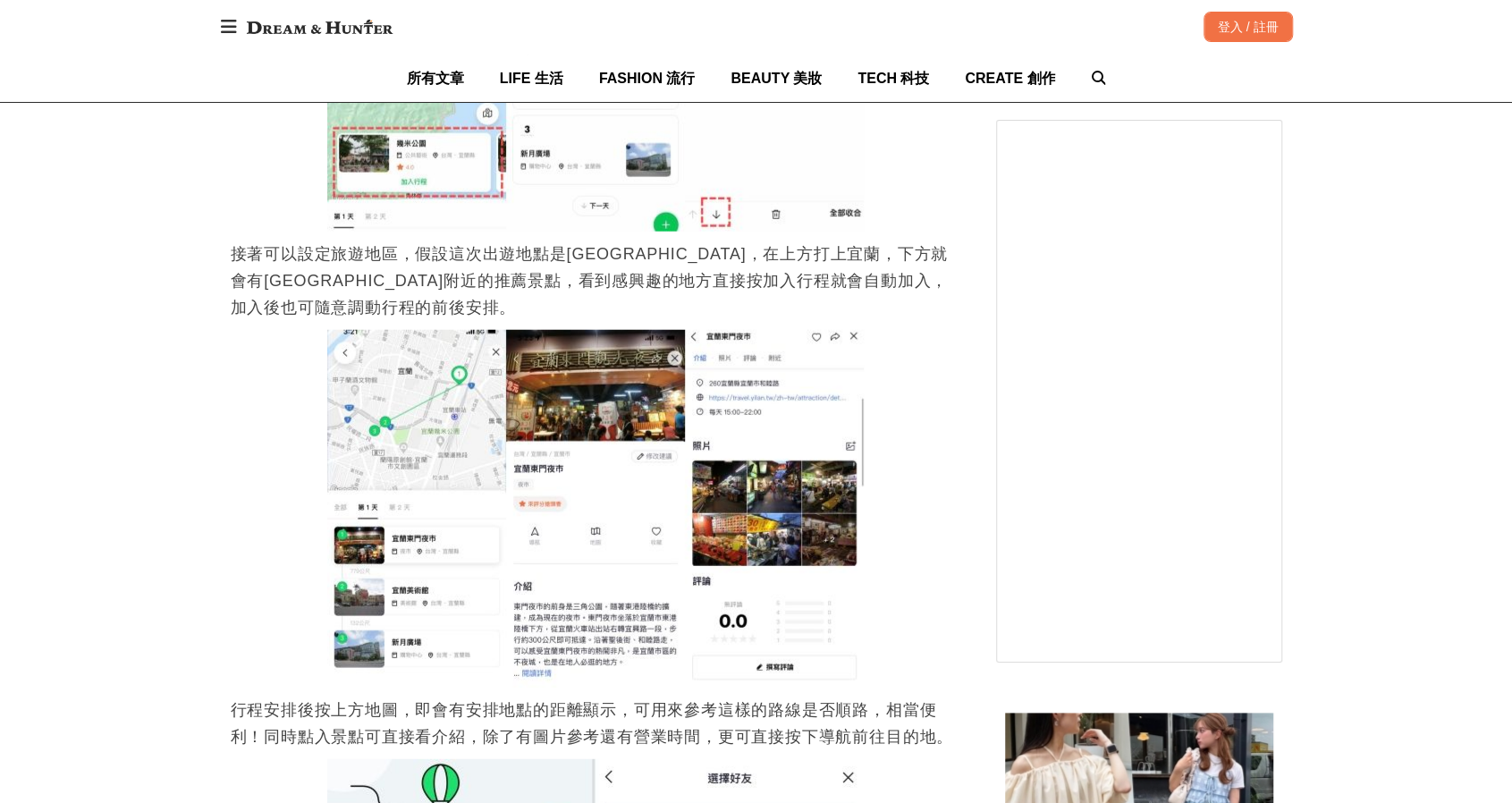
scroll to position [2951, 0]
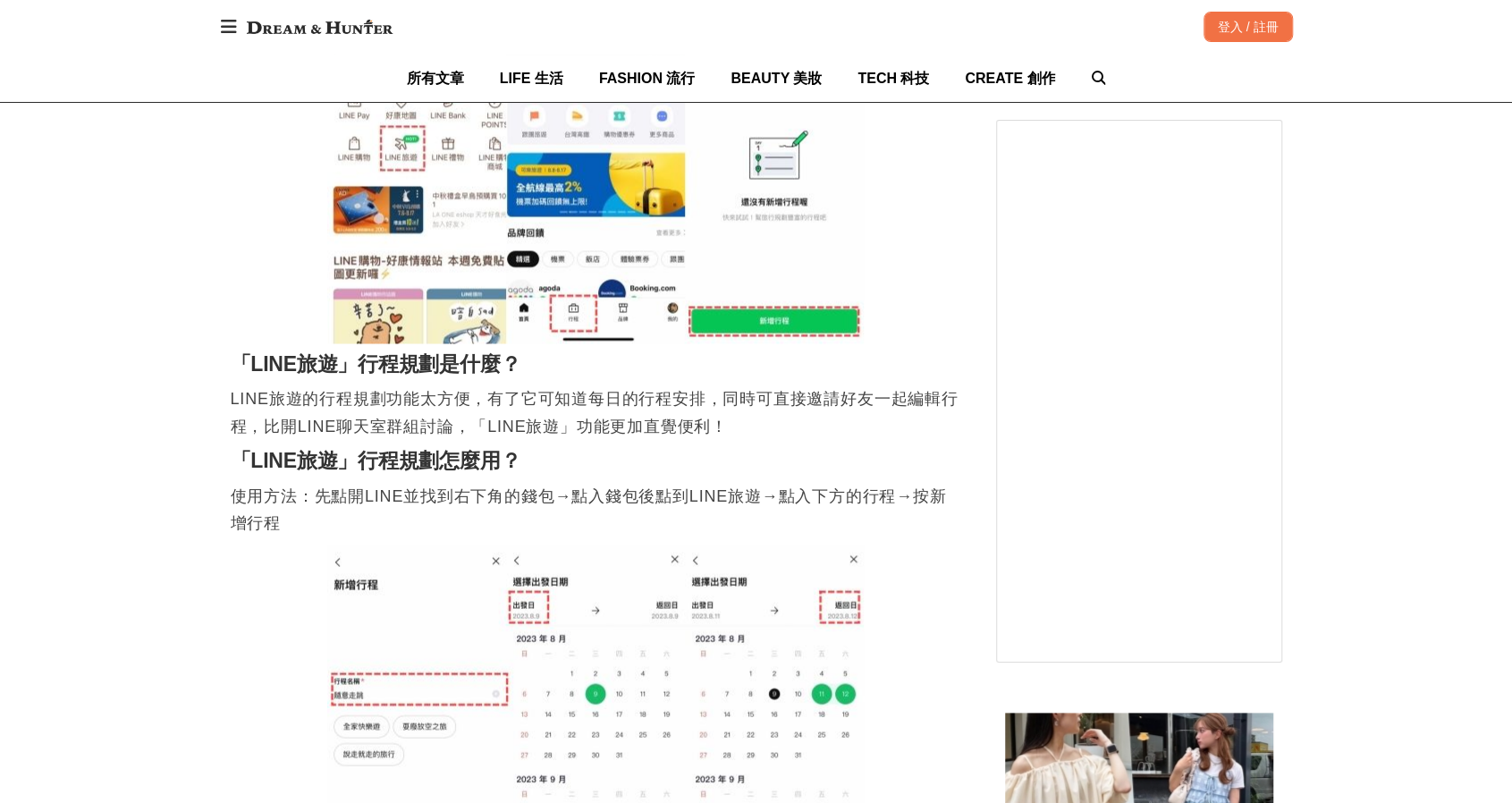
scroll to position [1967, 0]
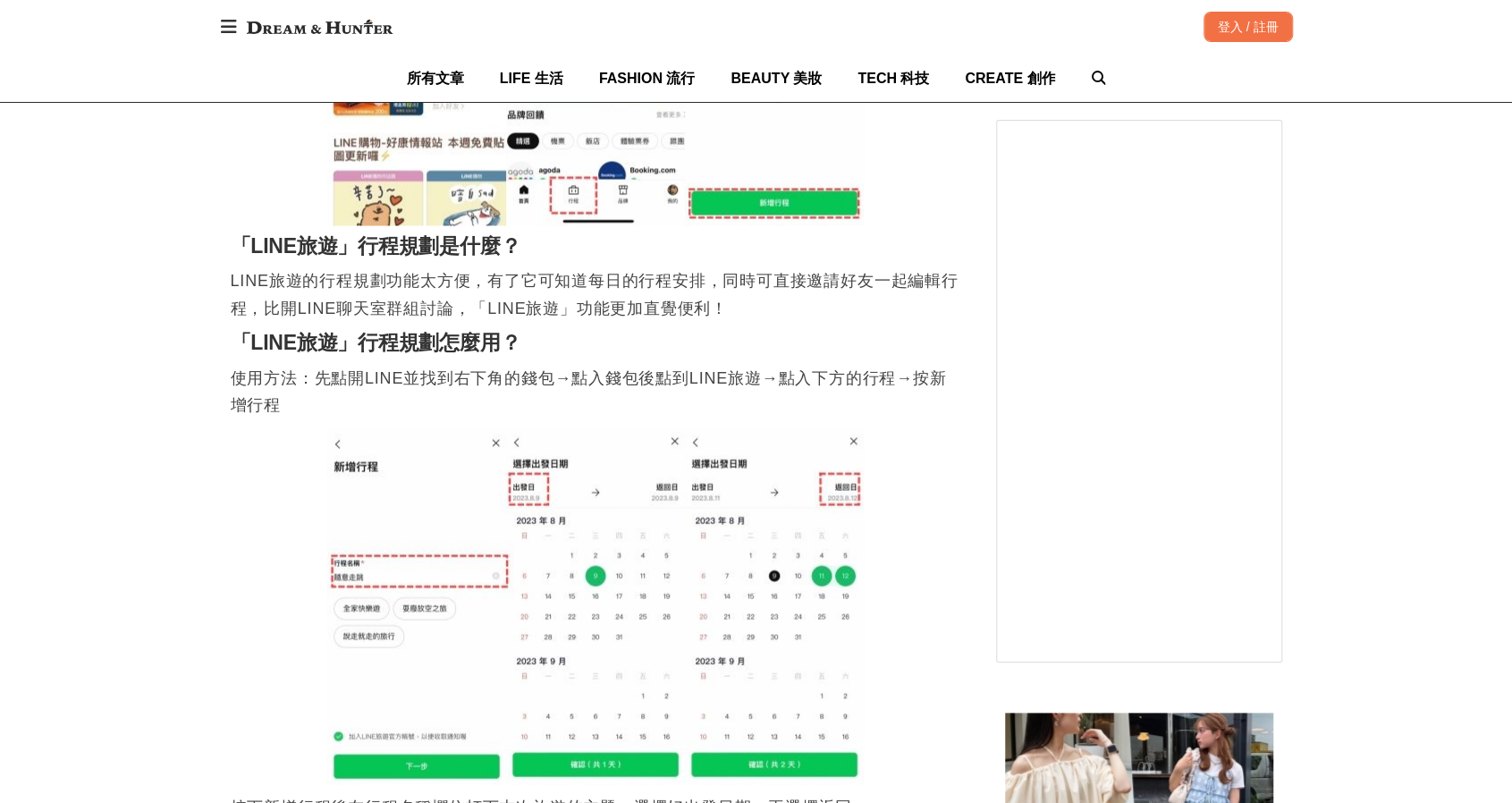
click at [547, 384] on p "使用方法：先點開LINE並找到右下角的錢包→點入錢包後點到LINE旅遊→點入下方的行程→按新增行程" at bounding box center [596, 391] width 730 height 54
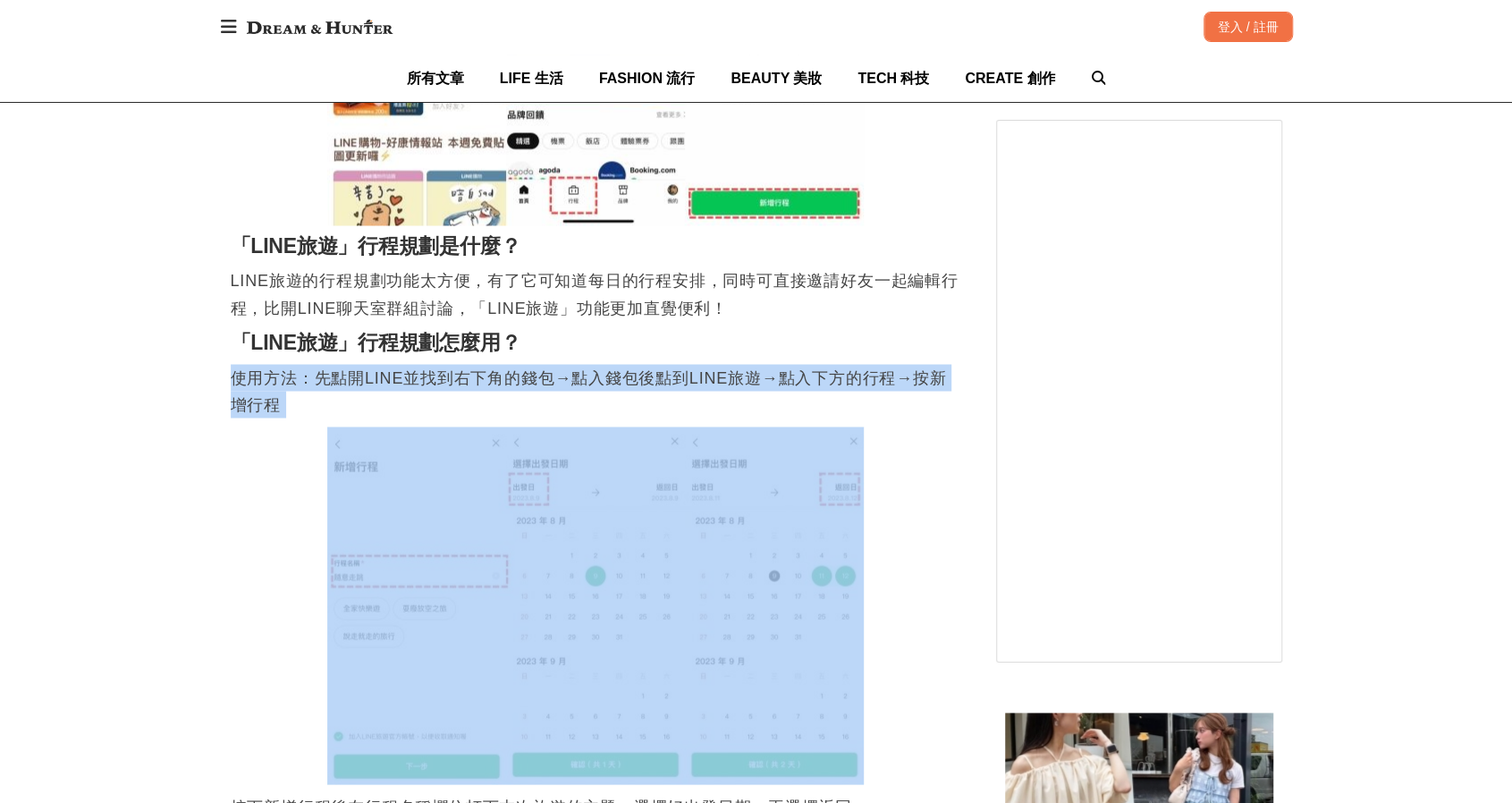
click at [547, 384] on p "使用方法：先點開LINE並找到右下角的錢包→點入錢包後點到LINE旅遊→點入下方的行程→按新增行程" at bounding box center [596, 391] width 730 height 54
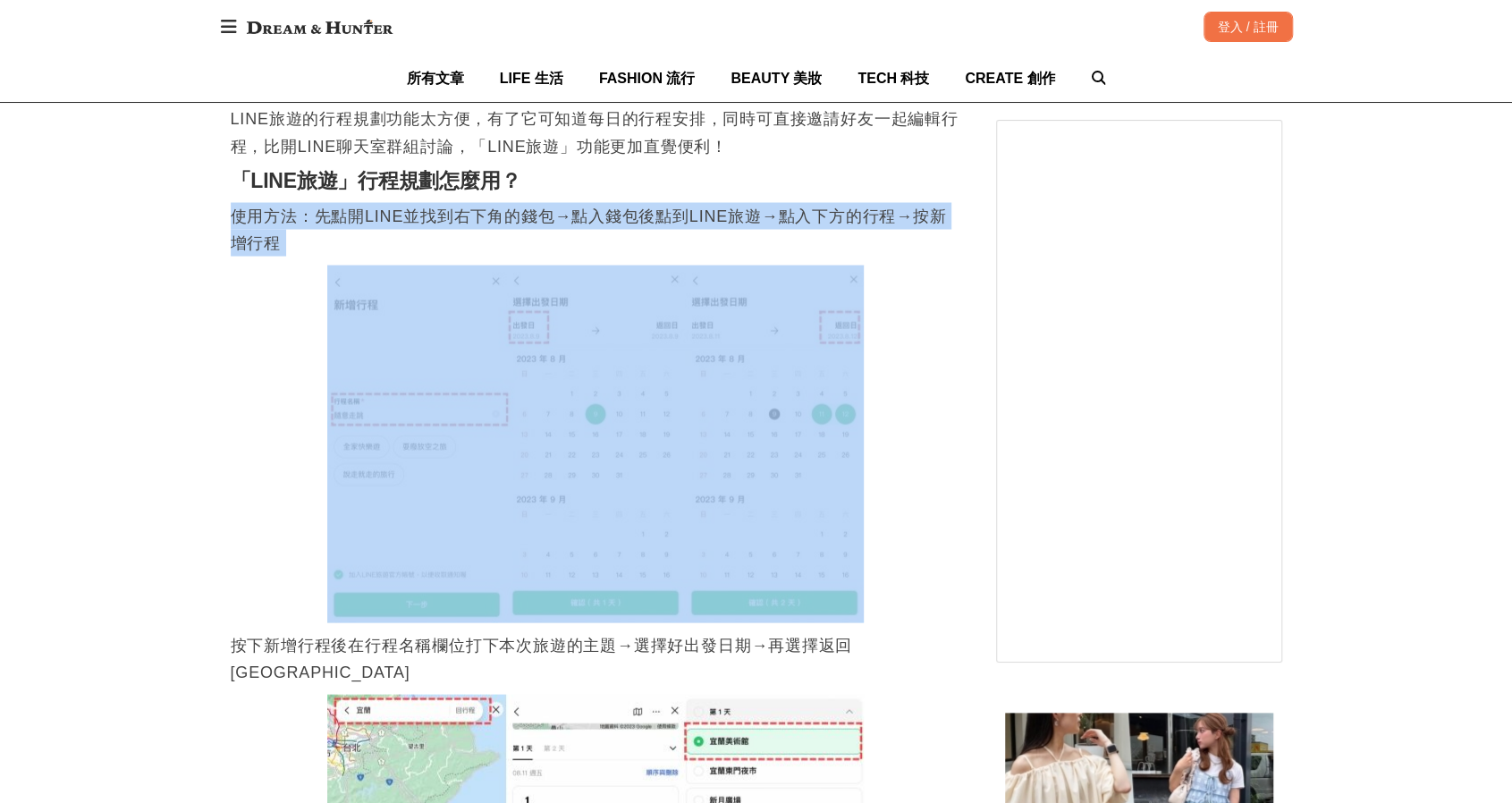
scroll to position [2504, 0]
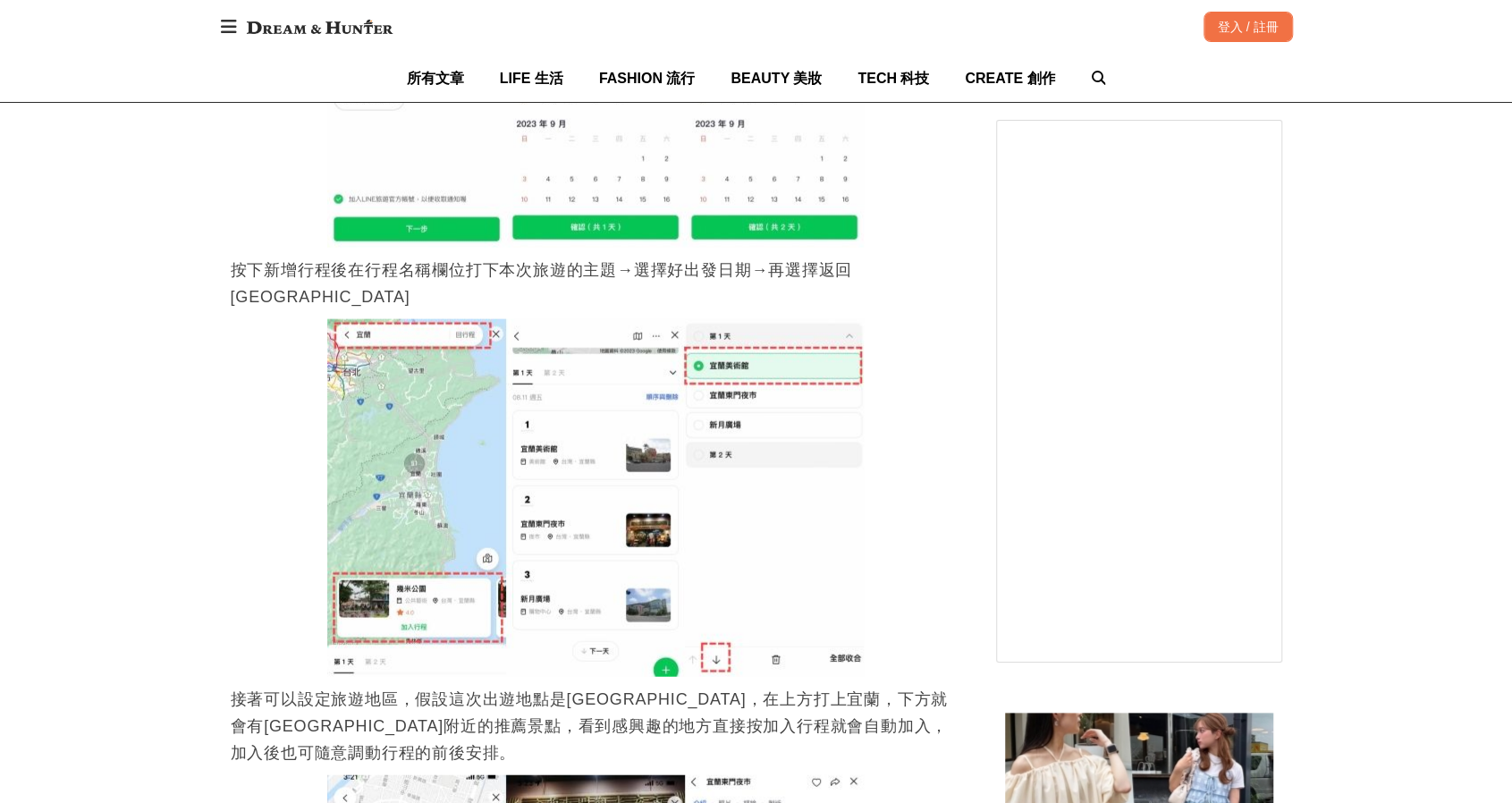
click at [607, 270] on p "按下新增行程後在行程名稱欄位打下本次旅遊的主題→選擇好出發日期→再選擇返回[GEOGRAPHIC_DATA]" at bounding box center [596, 283] width 730 height 54
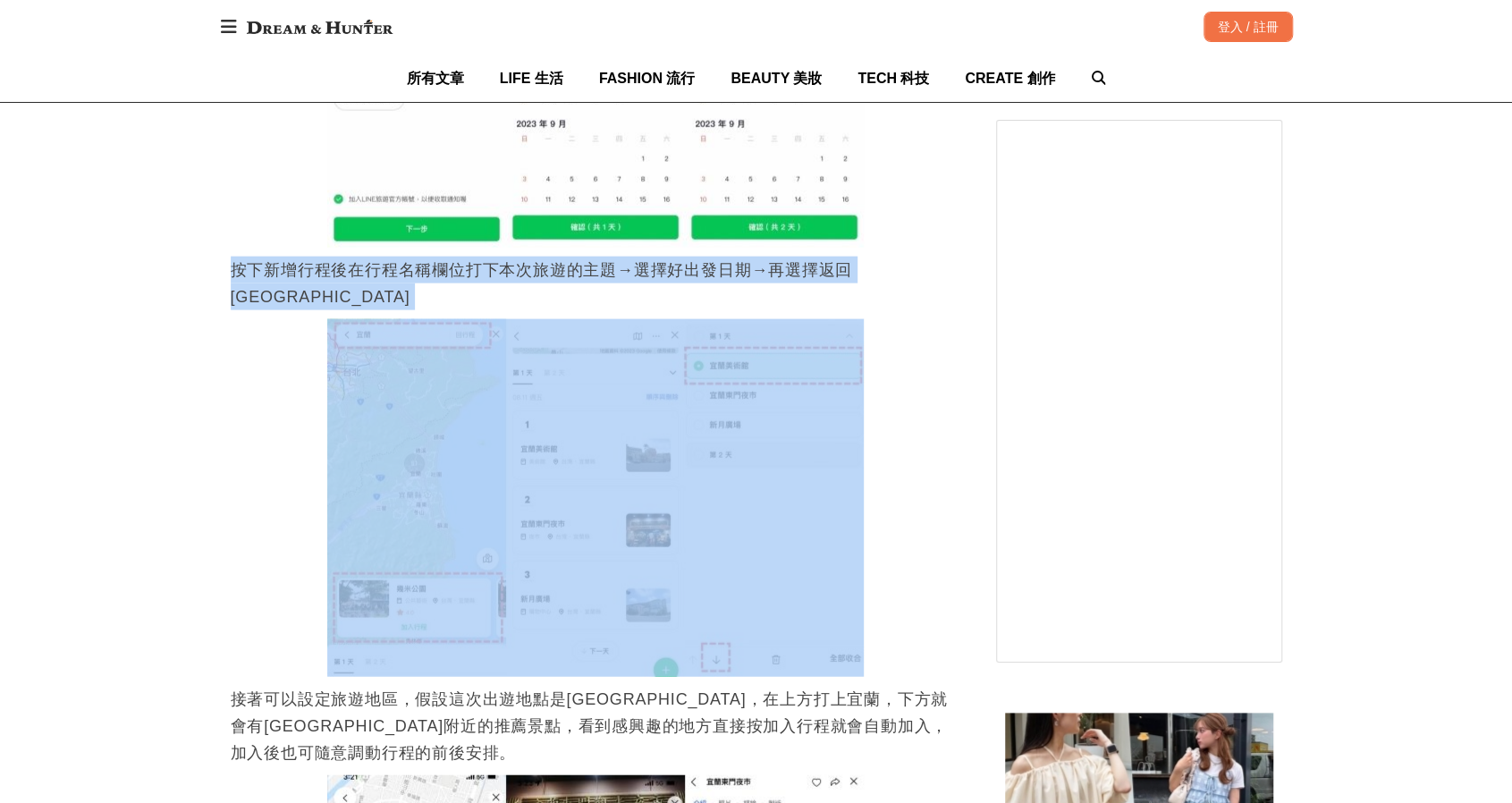
click at [607, 270] on p "按下新增行程後在行程名稱欄位打下本次旅遊的主題→選擇好出發日期→再選擇返回[GEOGRAPHIC_DATA]" at bounding box center [596, 283] width 730 height 54
click at [792, 272] on p "按下新增行程後在行程名稱欄位打下本次旅遊的主題→選擇好出發日期→再選擇返回[GEOGRAPHIC_DATA]" at bounding box center [596, 283] width 730 height 54
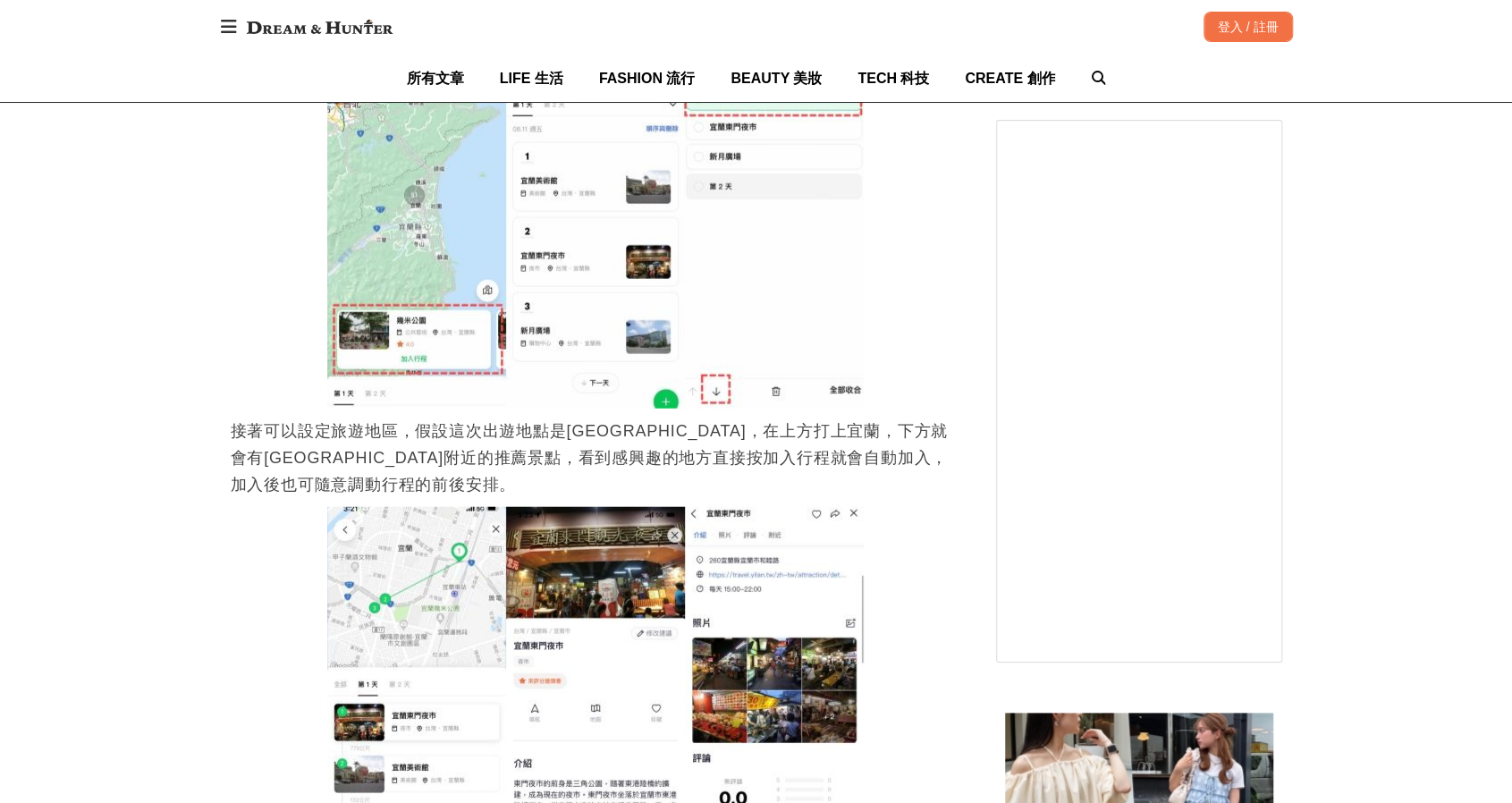
scroll to position [2861, 0]
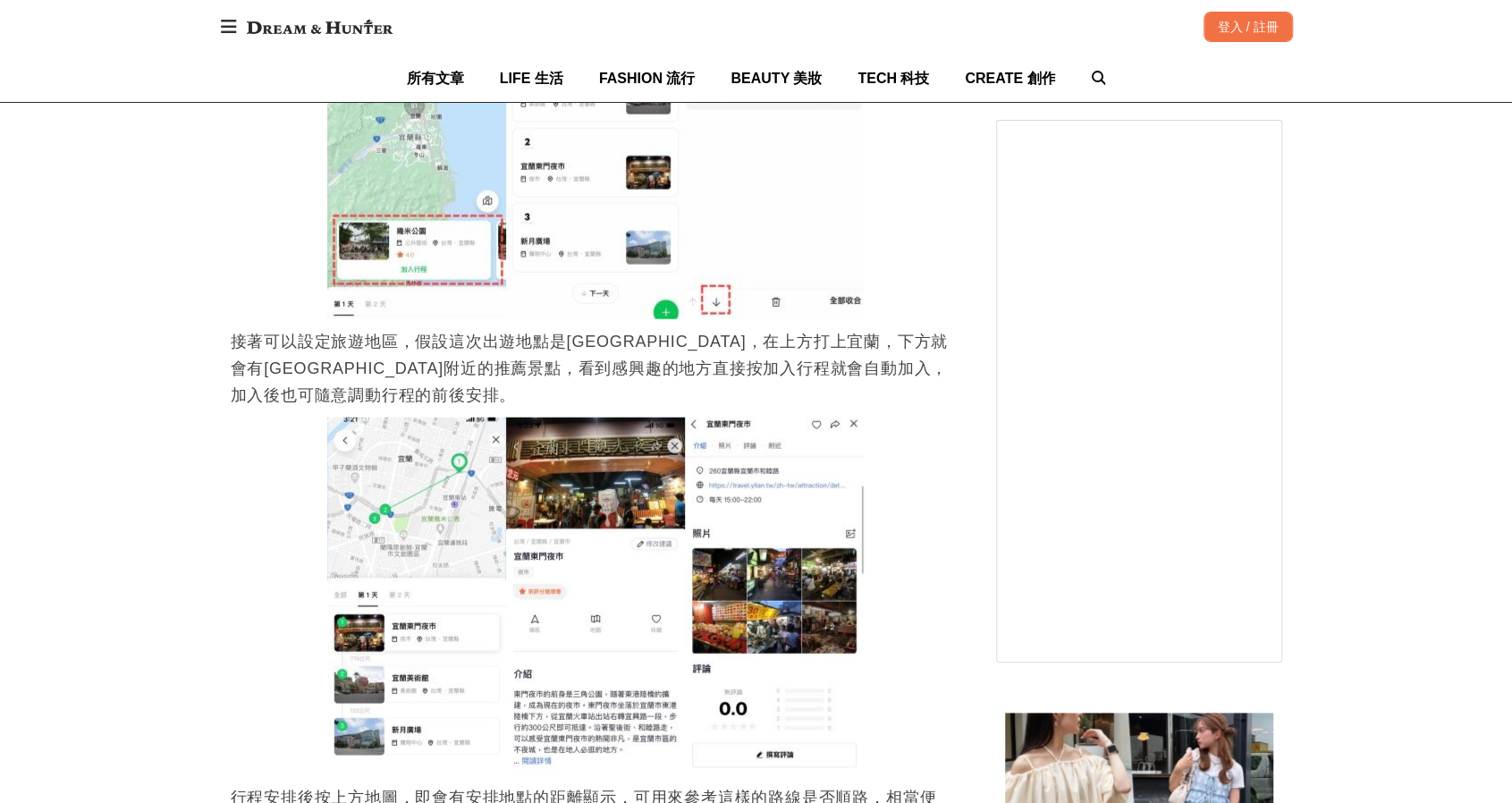
click at [876, 328] on p "接著可以設定旅遊地區，假設這次出遊地點是[GEOGRAPHIC_DATA]，在上方打上宜蘭，下方就會有[GEOGRAPHIC_DATA]附近的推薦景點，看到感…" at bounding box center [596, 369] width 730 height 81
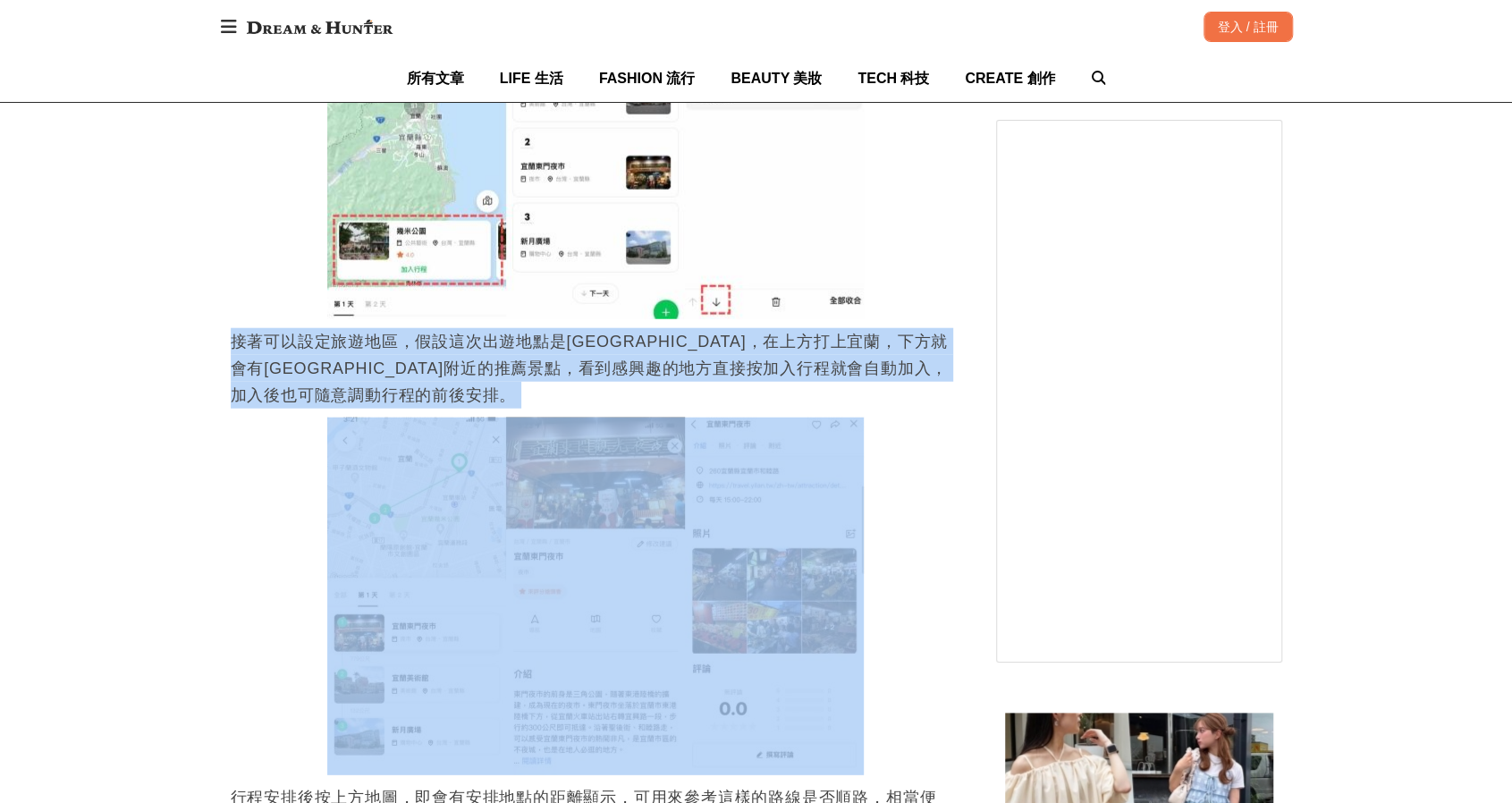
click at [876, 328] on p "接著可以設定旅遊地區，假設這次出遊地點是[GEOGRAPHIC_DATA]，在上方打上宜蘭，下方就會有[GEOGRAPHIC_DATA]附近的推薦景點，看到感…" at bounding box center [596, 369] width 730 height 81
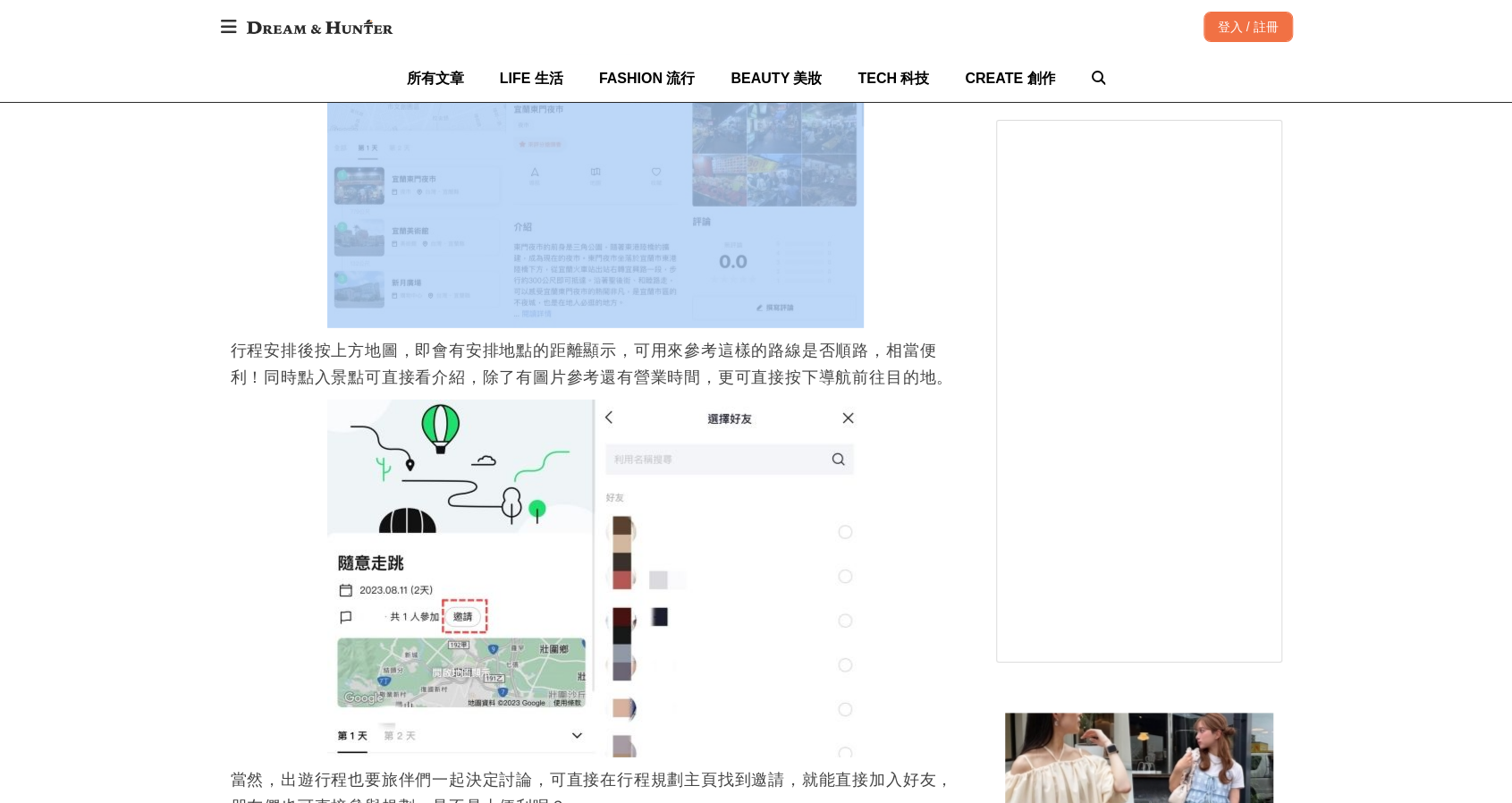
click at [886, 337] on p "行程安排後按上方地圖，即會有安排地點的距離顯示，可用來參考這樣的路線是否順路，相當便利！同時點入景點可直接看介紹，除了有圖片參考還有營業時間，更可直接按下導航…" at bounding box center [596, 364] width 730 height 54
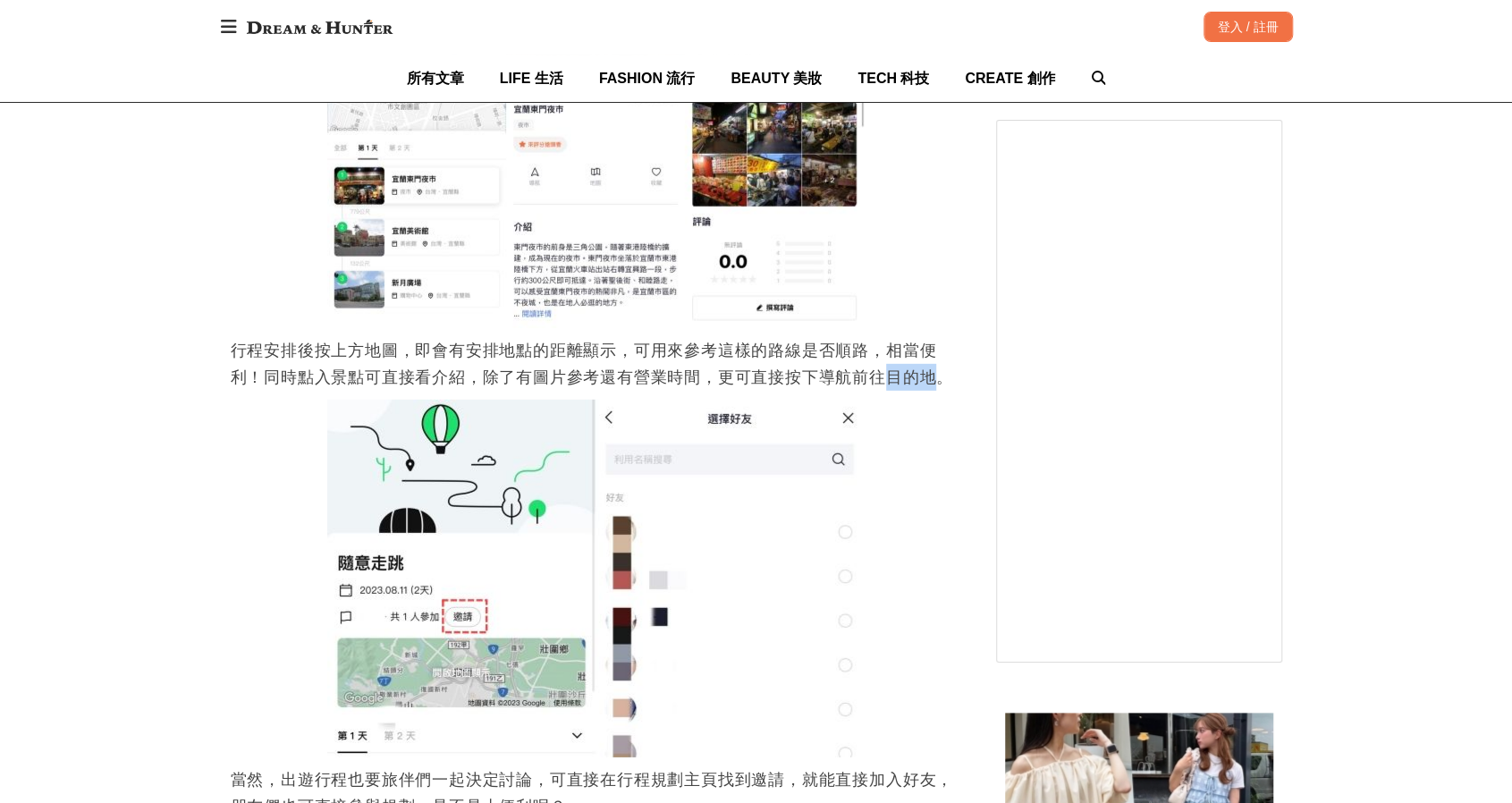
click at [886, 337] on p "行程安排後按上方地圖，即會有安排地點的距離顯示，可用來參考這樣的路線是否順路，相當便利！同時點入景點可直接看介紹，除了有圖片參考還有營業時間，更可直接按下導航…" at bounding box center [596, 364] width 730 height 54
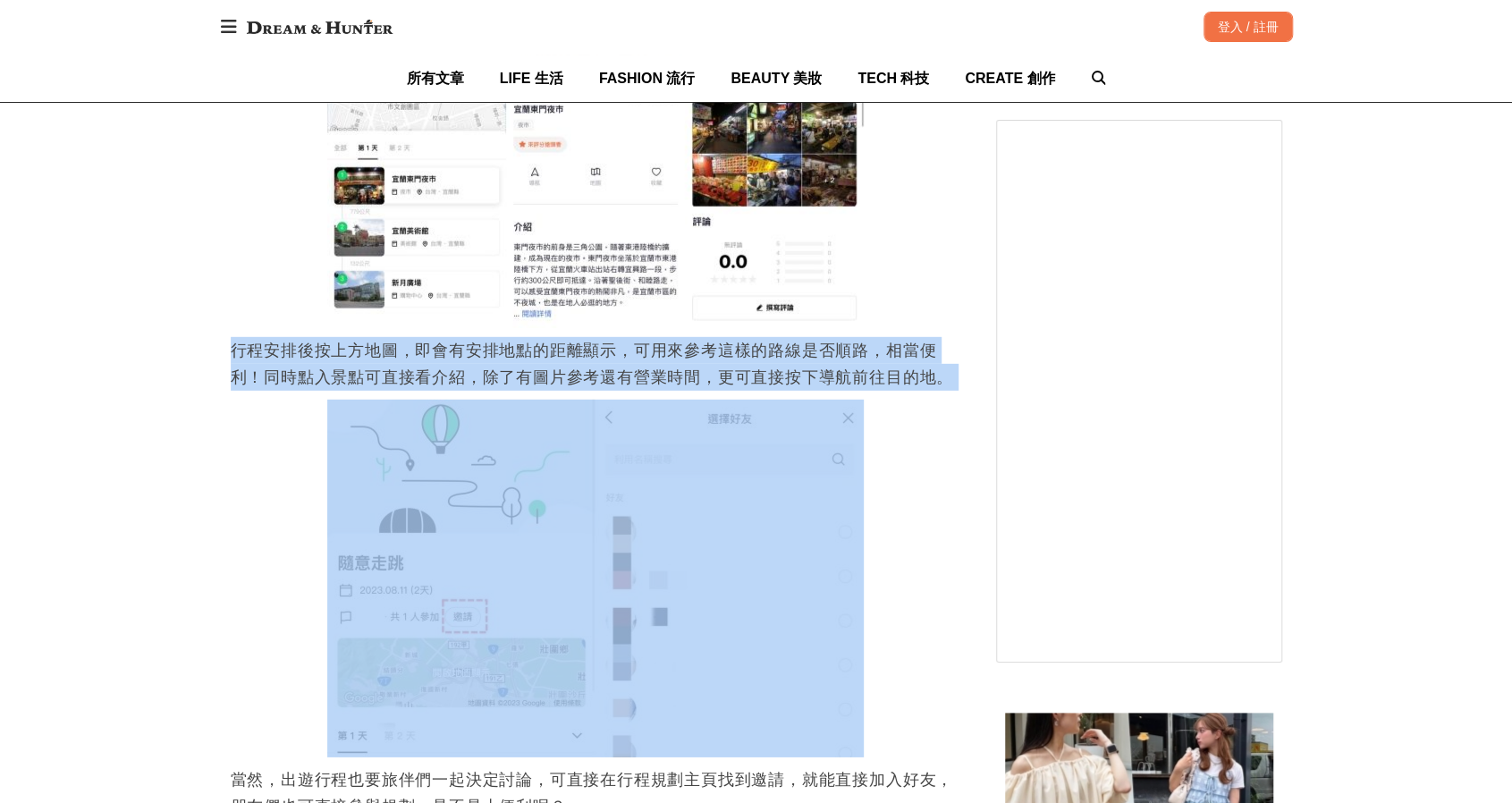
click at [886, 337] on p "行程安排後按上方地圖，即會有安排地點的距離顯示，可用來參考這樣的路線是否順路，相當便利！同時點入景點可直接看介紹，除了有圖片參考還有營業時間，更可直接按下導航…" at bounding box center [596, 364] width 730 height 54
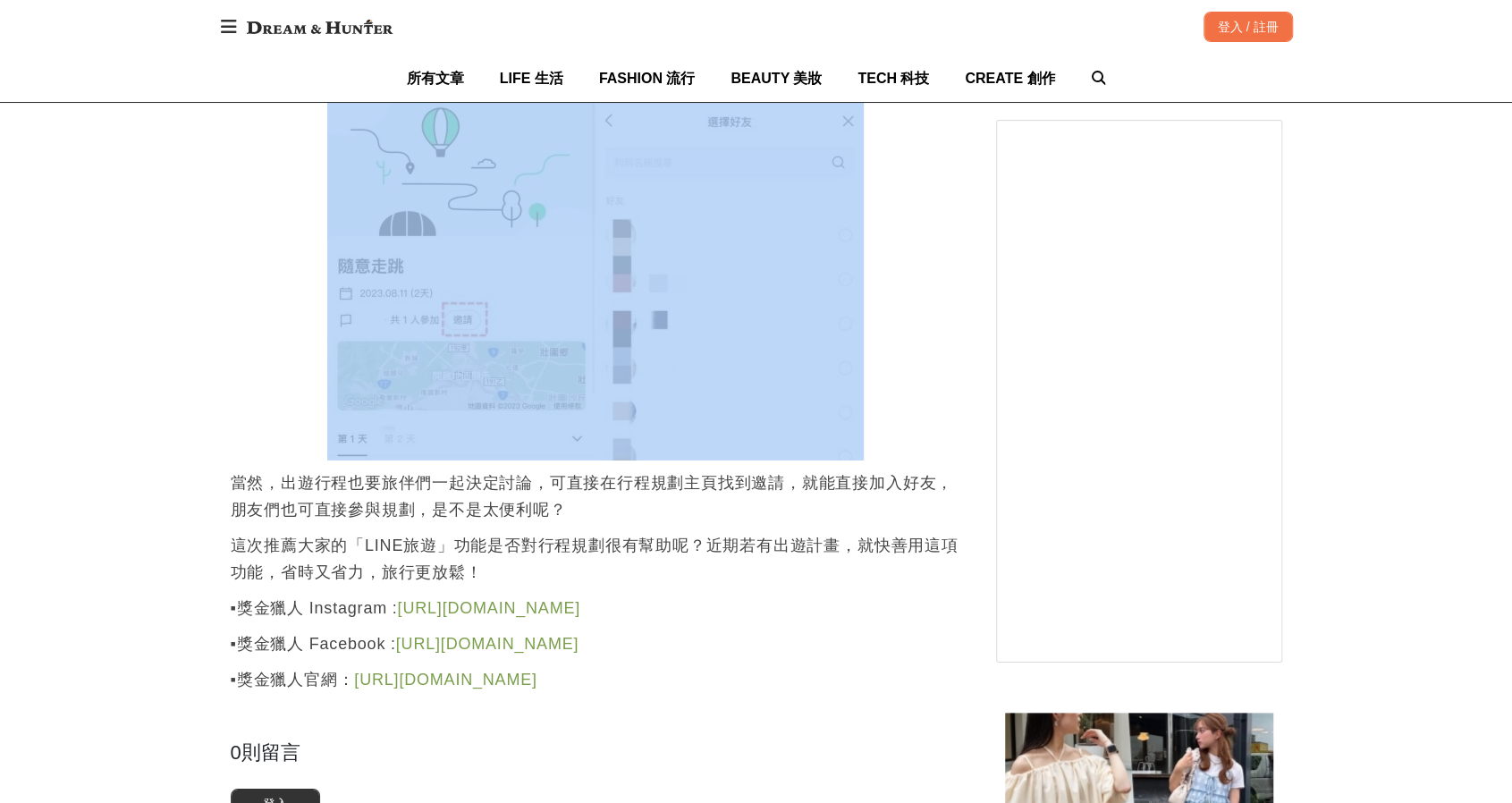
scroll to position [3845, 0]
